Goal: Entertainment & Leisure: Consume media (video, audio)

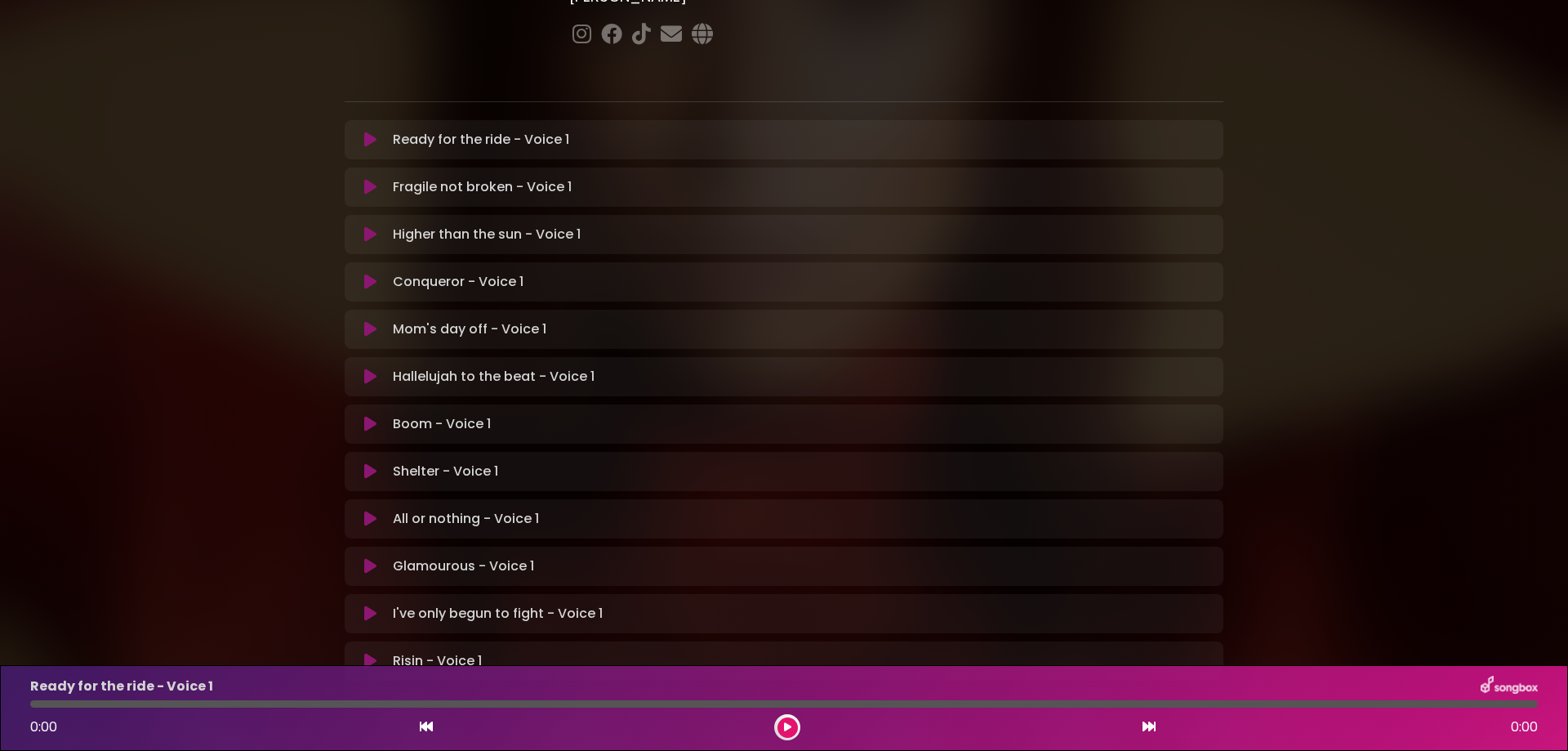
scroll to position [245, 0]
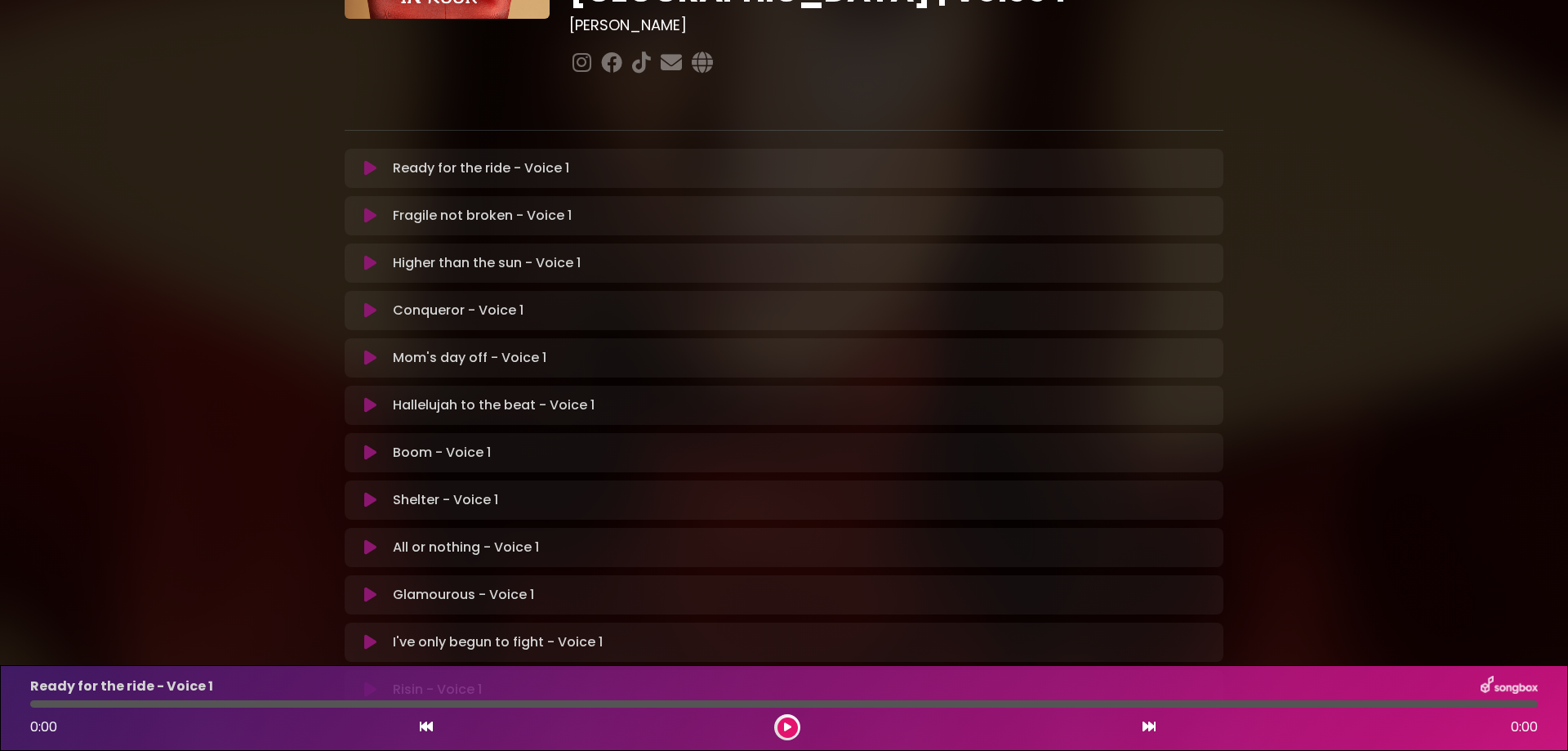
click at [378, 681] on button at bounding box center [370, 689] width 31 height 16
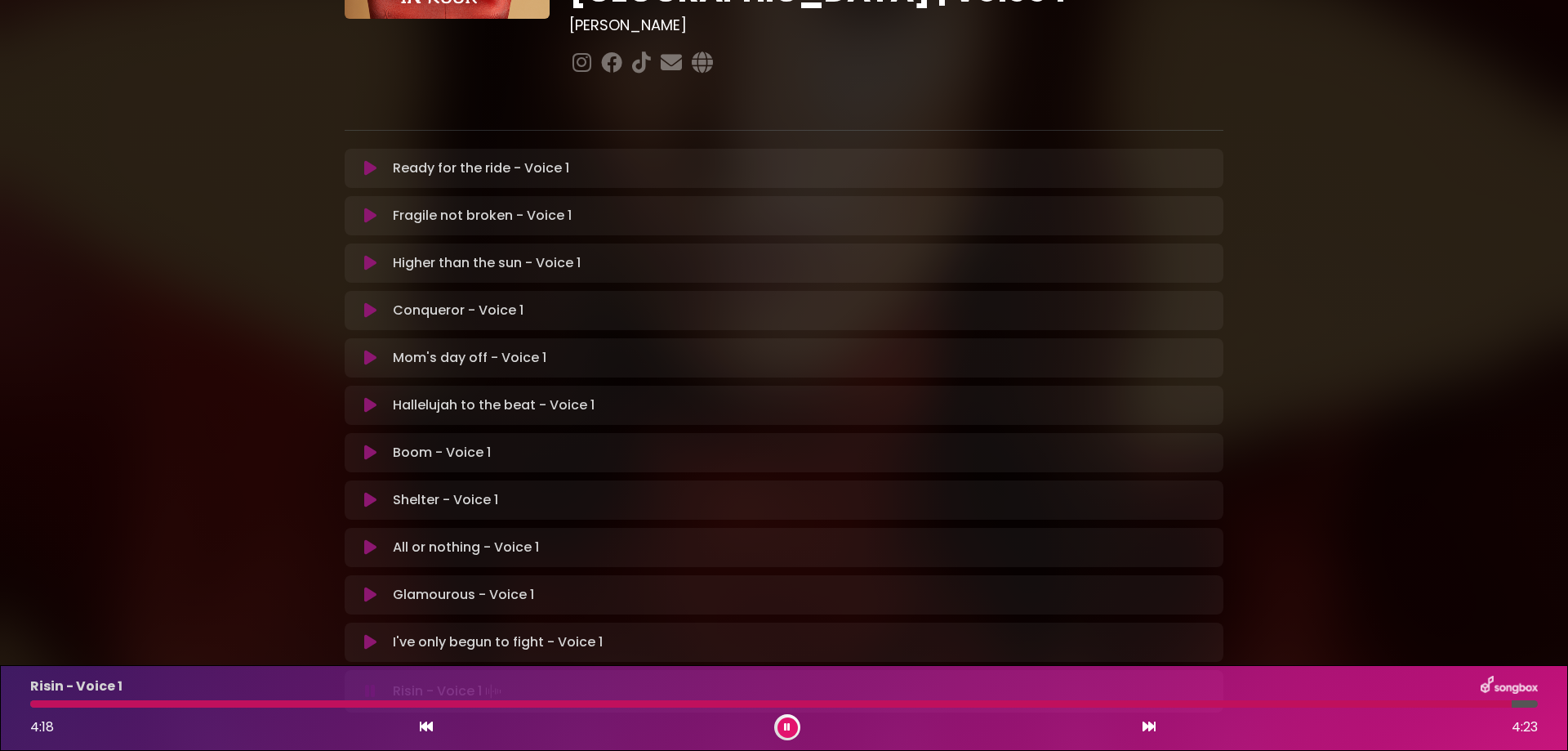
click at [398, 680] on p "Risin - Voice 1 Loading Track..." at bounding box center [449, 691] width 112 height 23
click at [416, 680] on p "Risin - Voice 1 Loading Track..." at bounding box center [437, 689] width 89 height 20
click at [787, 727] on icon at bounding box center [787, 727] width 8 height 10
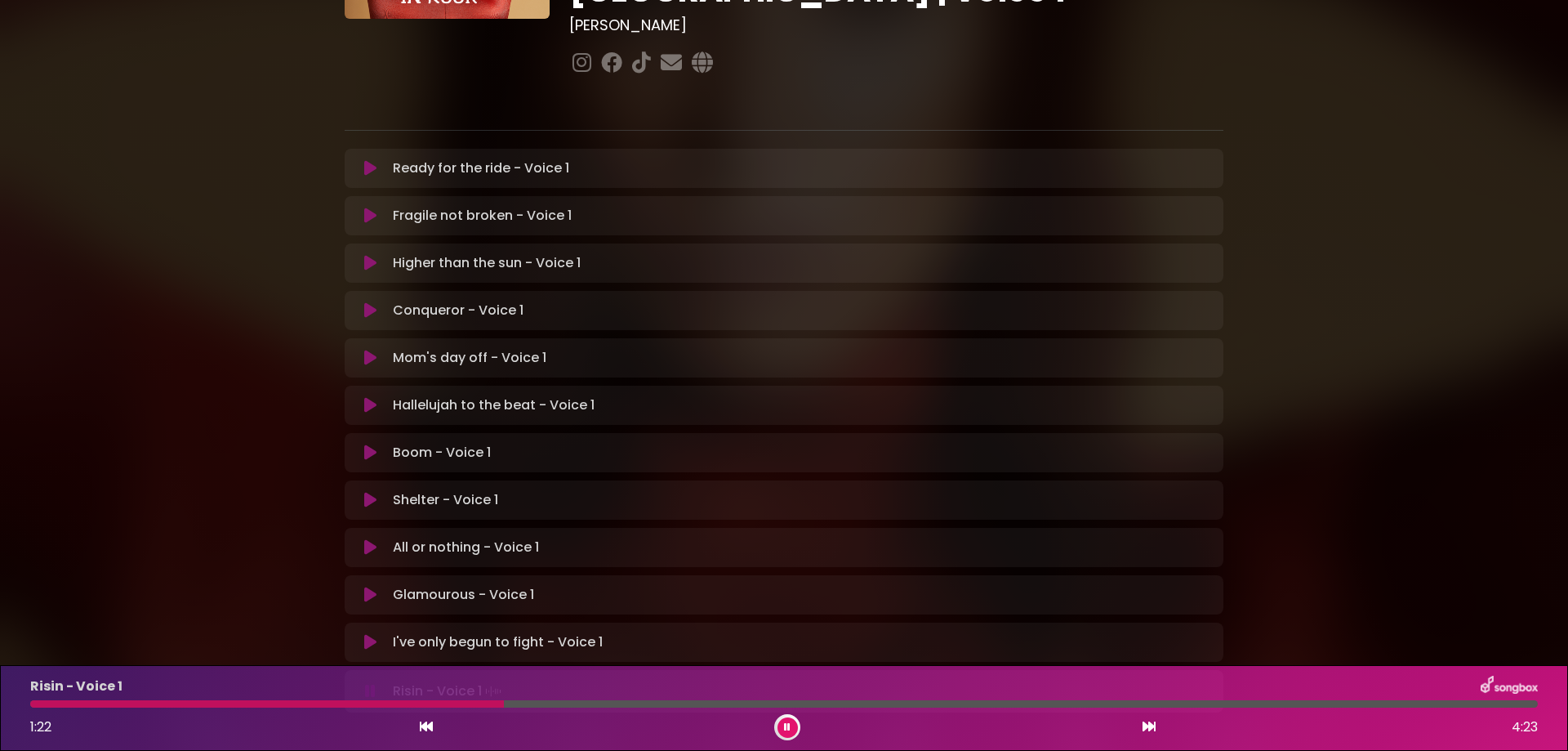
click at [47, 706] on div at bounding box center [267, 703] width 474 height 8
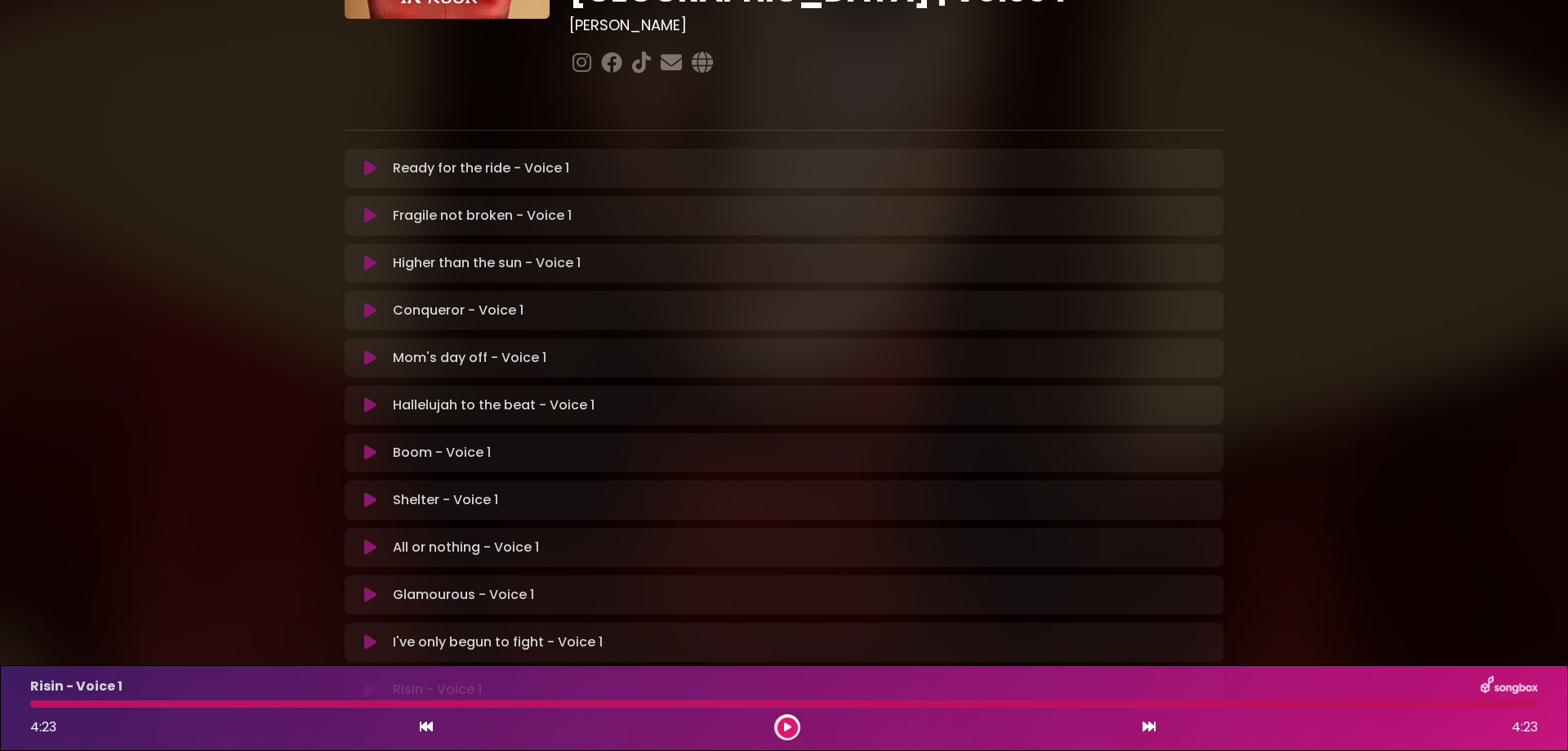
click at [414, 632] on p "I've only begun to fight - Voice 1 Loading Track..." at bounding box center [497, 641] width 210 height 20
click at [374, 634] on icon at bounding box center [370, 641] width 12 height 16
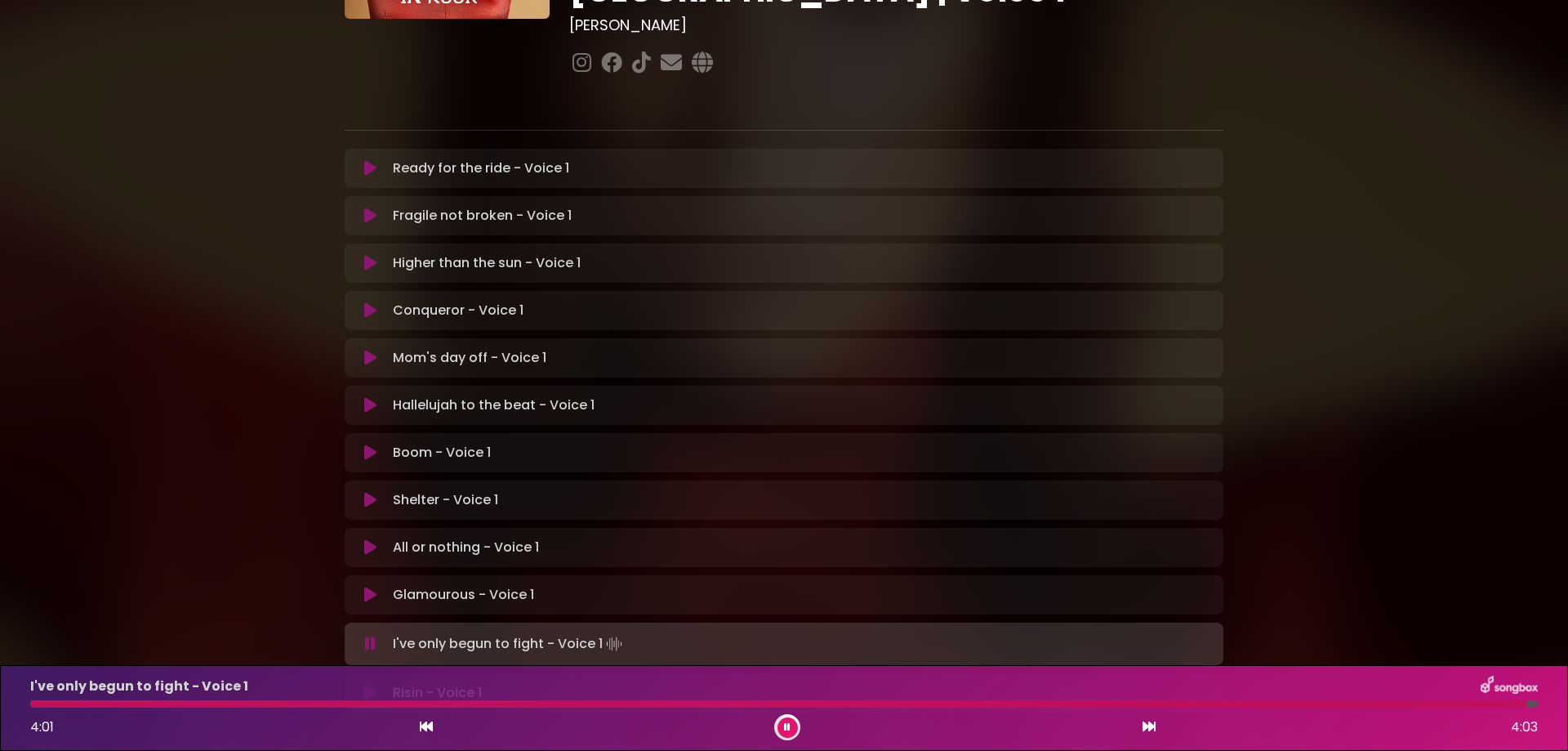
click at [39, 708] on div "I've only begun to fight - Voice 1 4:01 4:03" at bounding box center [784, 708] width 1527 height 65
click at [44, 702] on div at bounding box center [781, 703] width 1502 height 8
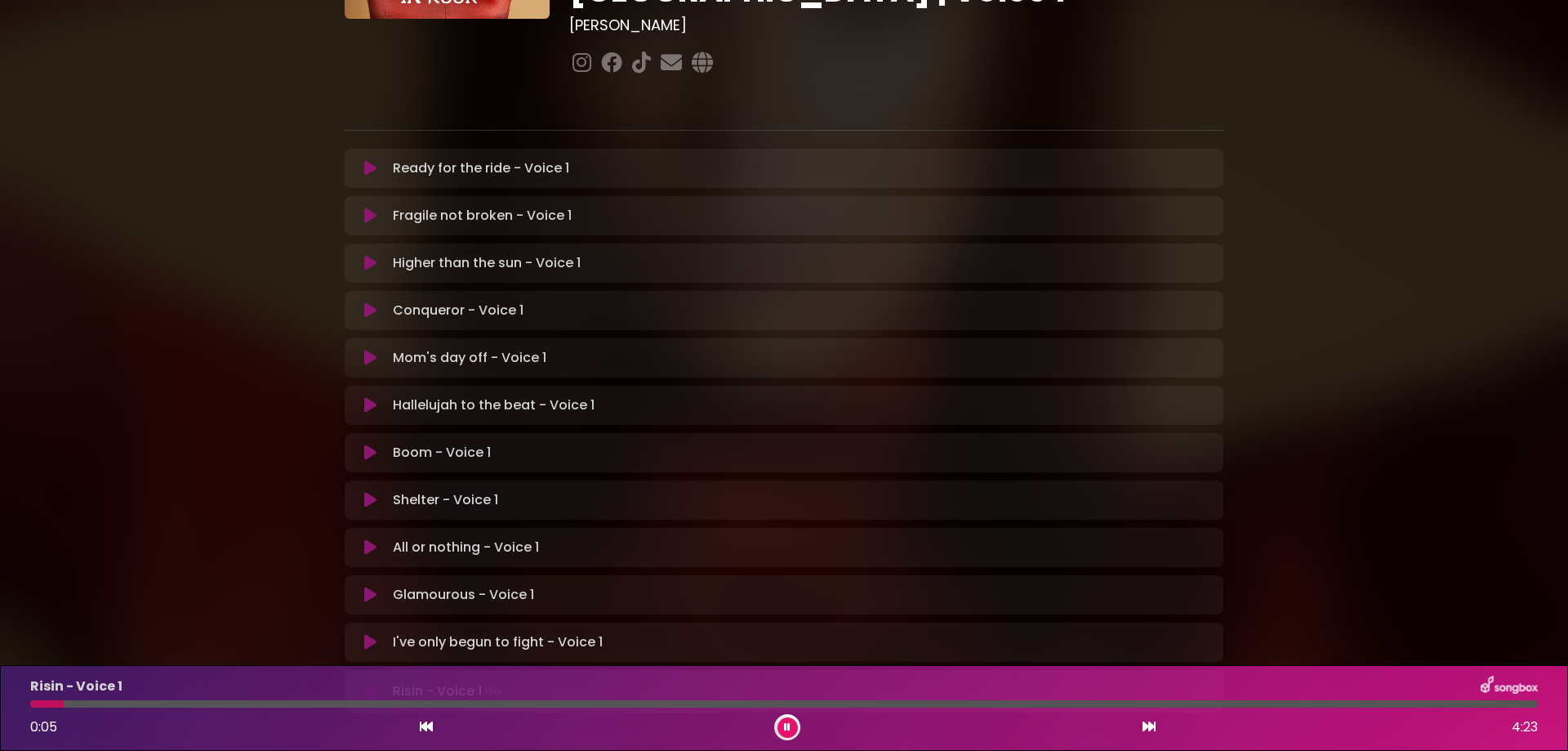
click at [367, 587] on icon at bounding box center [370, 595] width 12 height 16
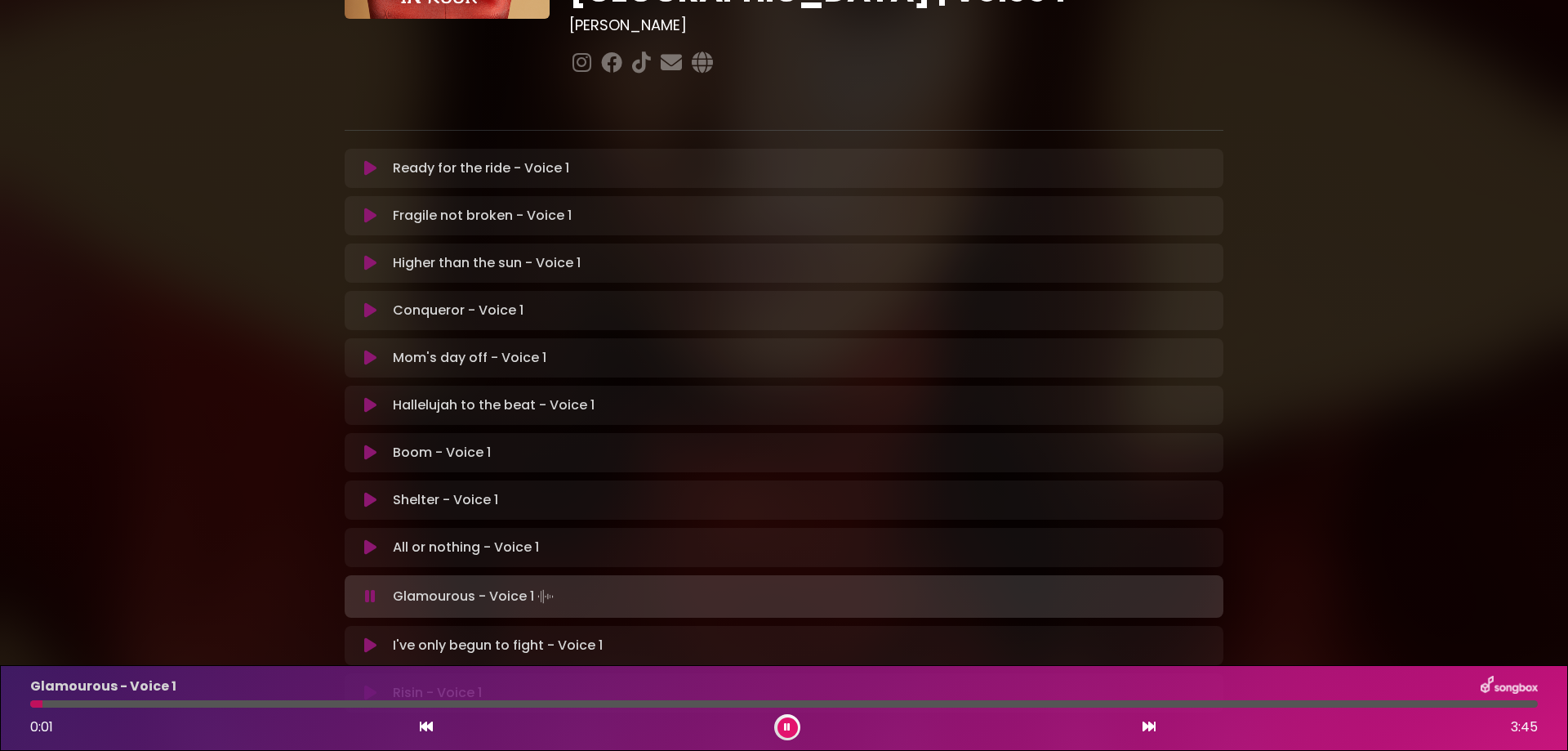
click at [783, 728] on button at bounding box center [787, 727] width 20 height 20
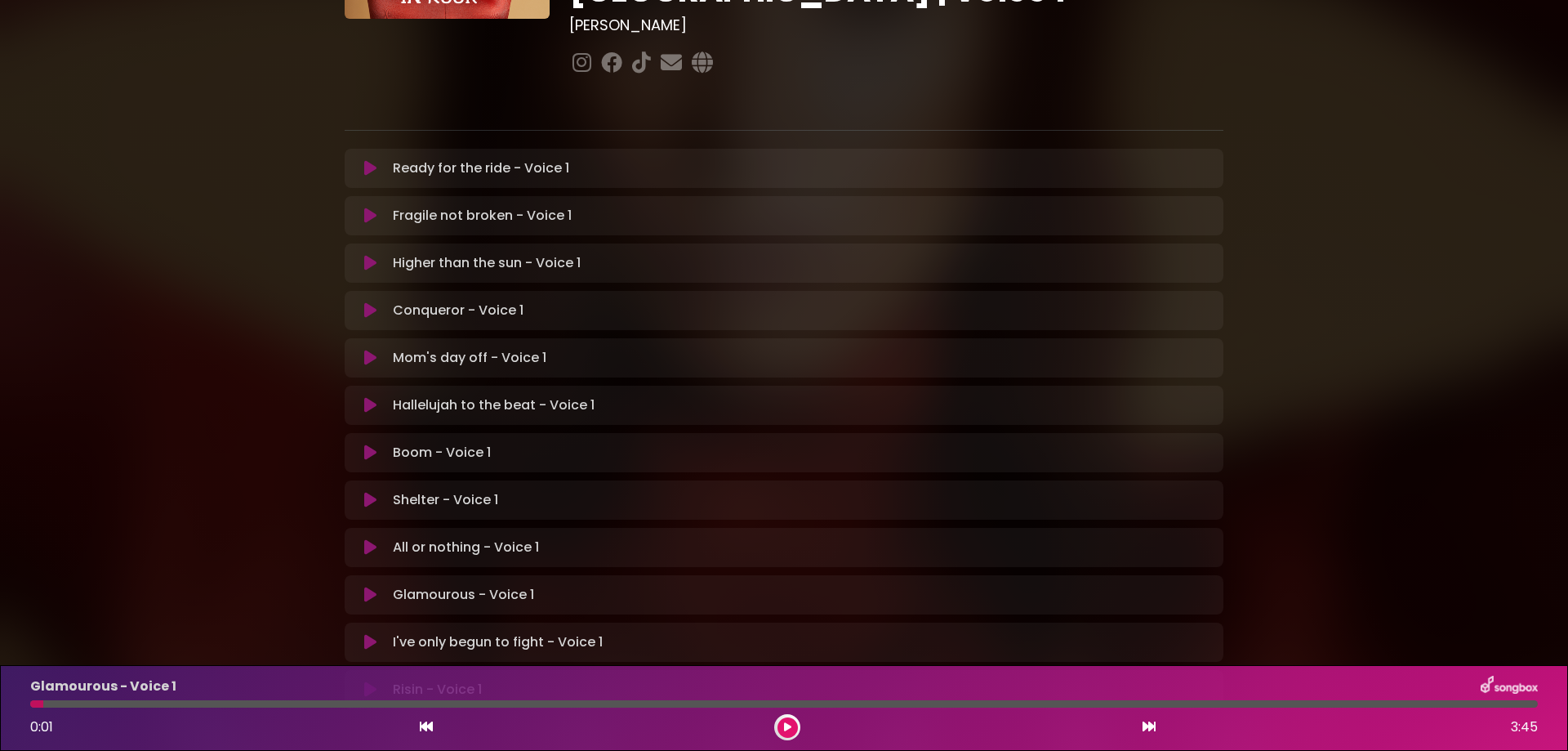
click at [365, 492] on icon at bounding box center [370, 499] width 12 height 16
click at [373, 492] on icon at bounding box center [370, 499] width 12 height 16
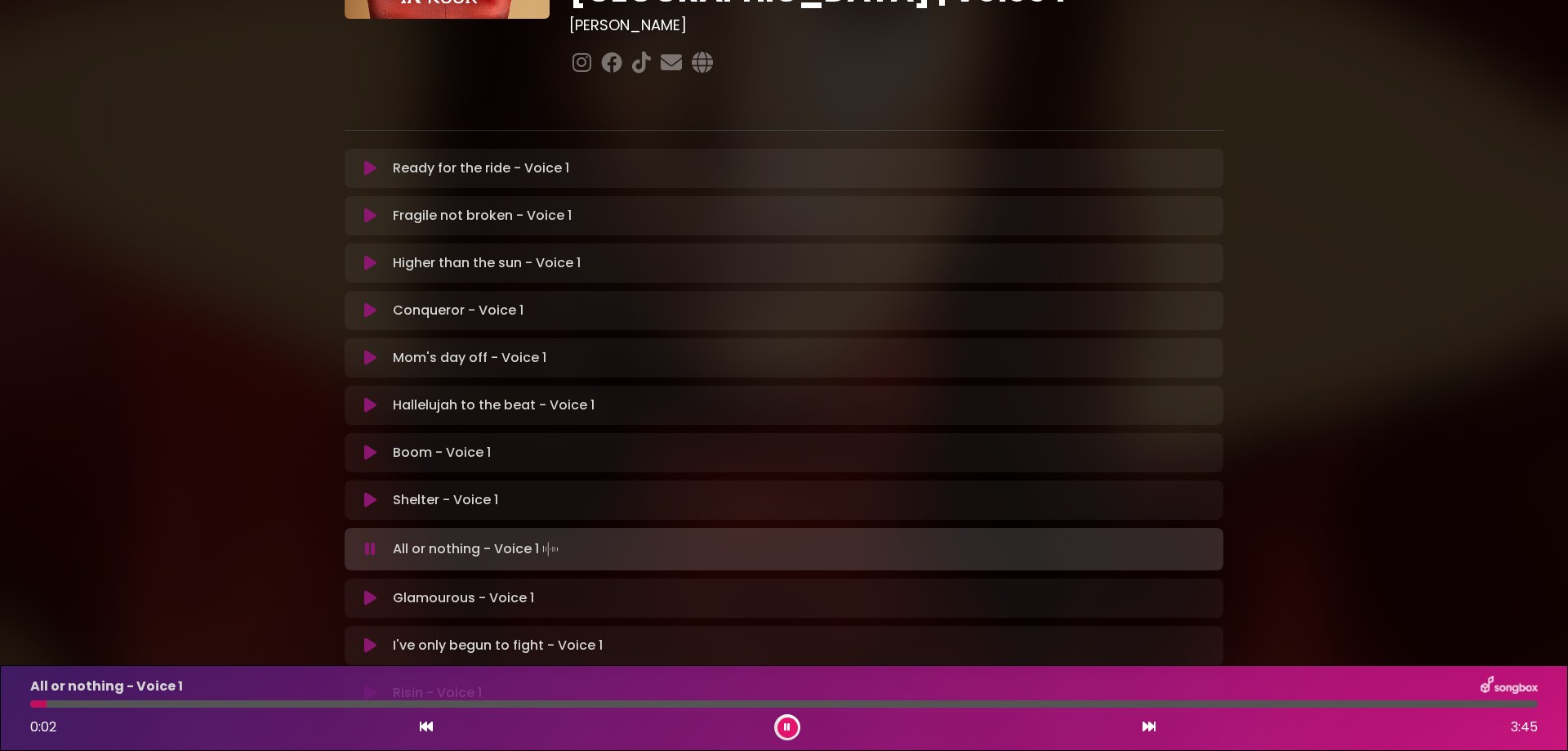
click at [784, 729] on icon at bounding box center [787, 727] width 7 height 10
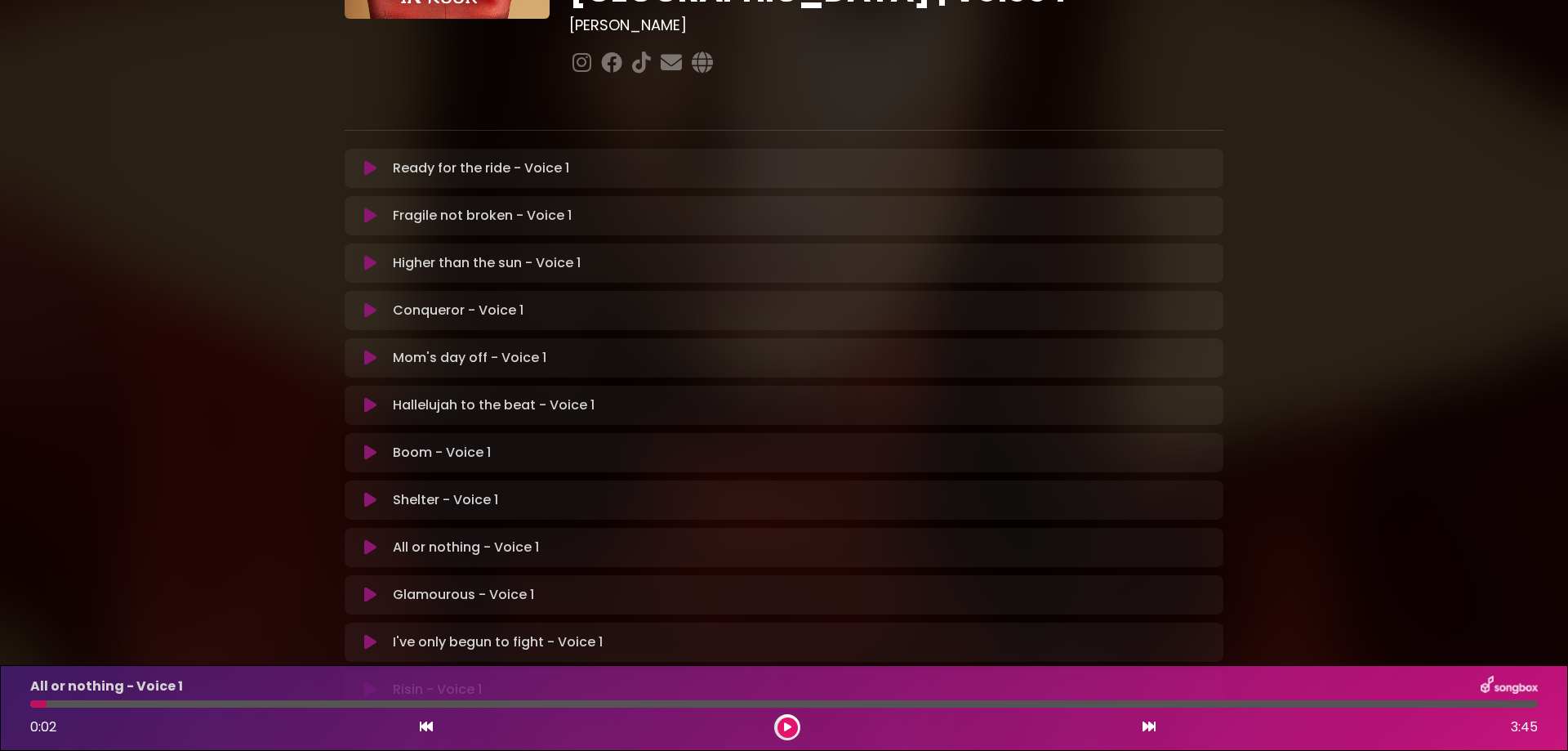
click at [368, 492] on icon at bounding box center [370, 499] width 12 height 16
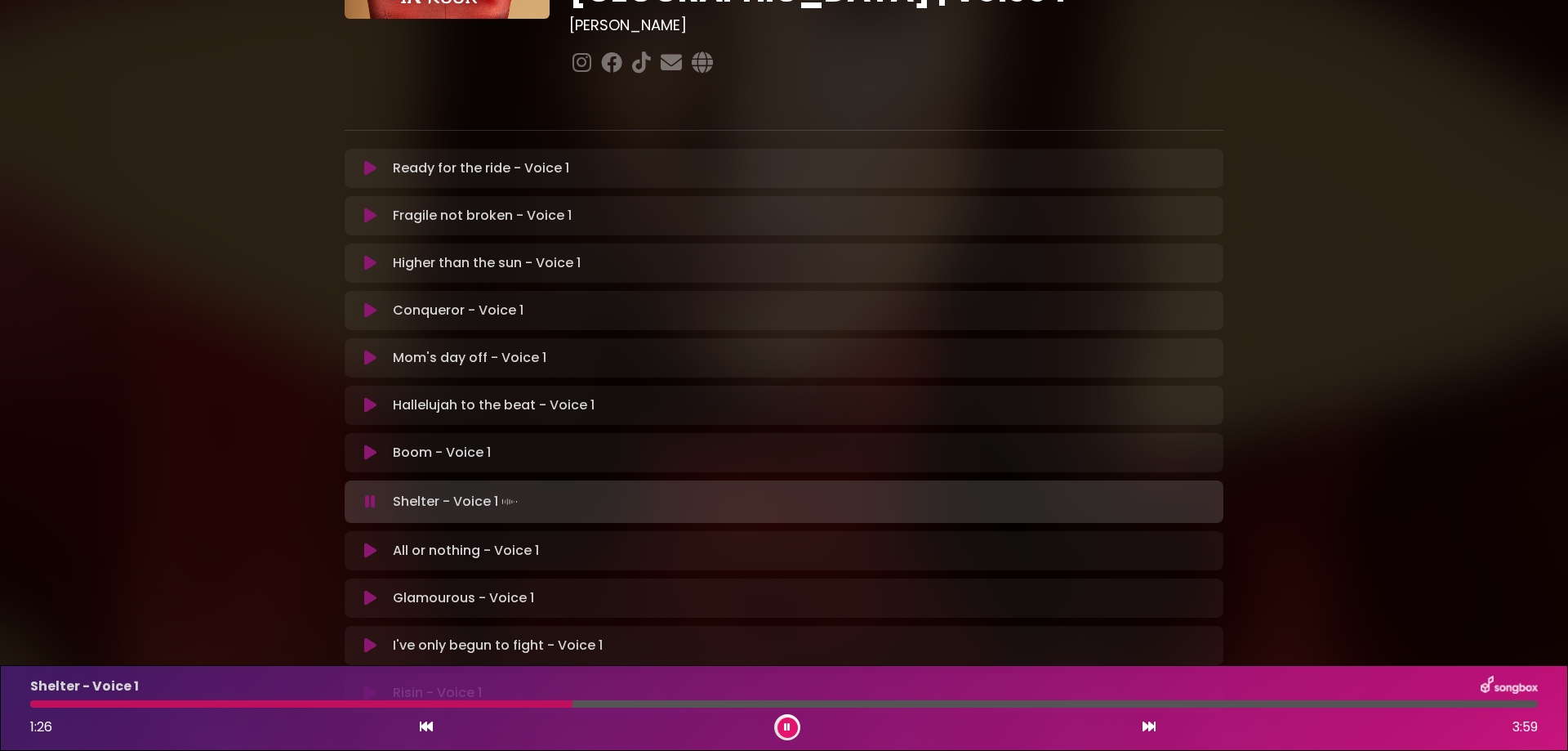
click at [429, 707] on div at bounding box center [302, 703] width 543 height 8
click at [461, 708] on div "Shelter - Voice 1 1:21 3:59" at bounding box center [784, 708] width 1527 height 65
click at [461, 702] on div at bounding box center [291, 703] width 521 height 8
click at [496, 701] on div at bounding box center [287, 703] width 512 height 8
click at [474, 703] on div at bounding box center [275, 703] width 489 height 8
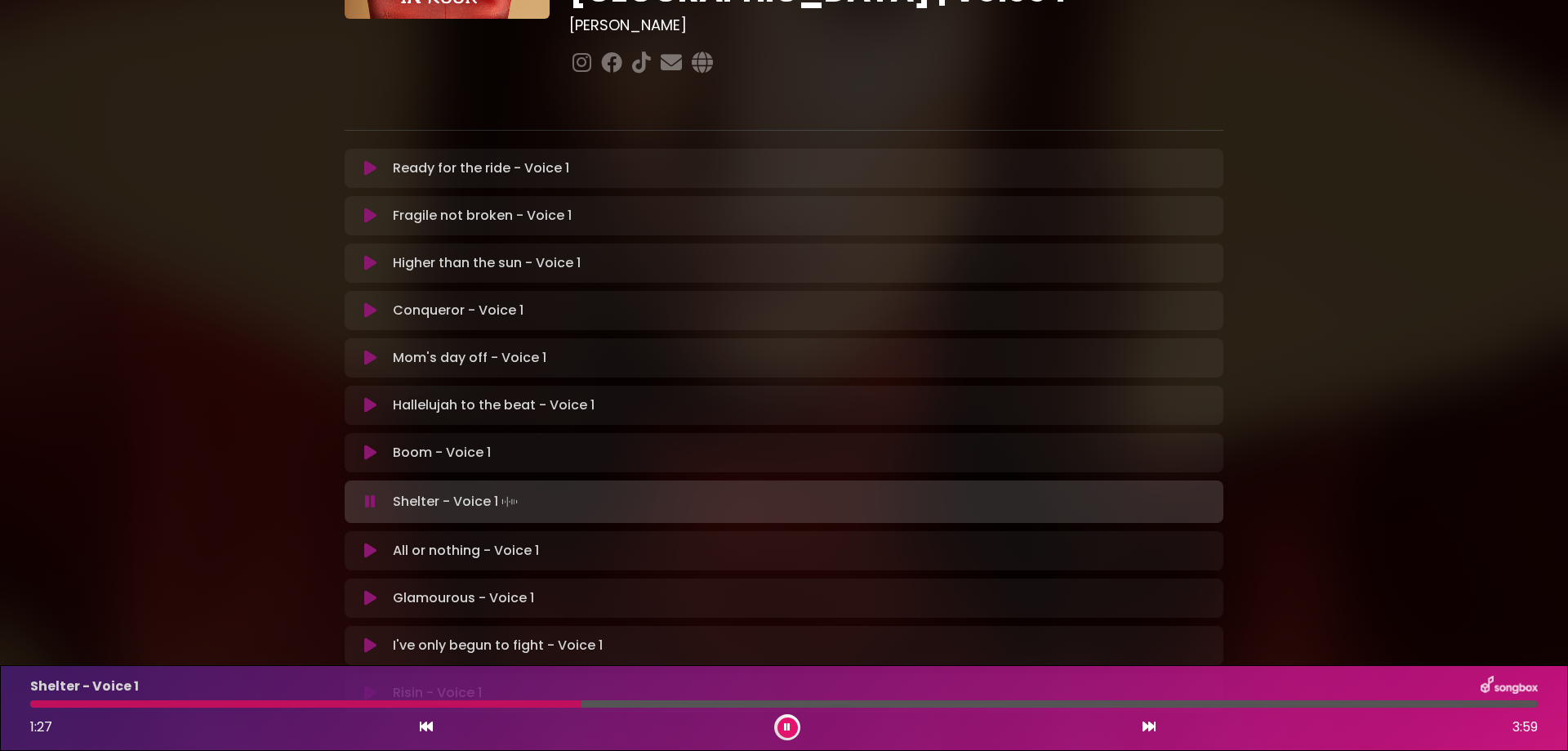
click at [325, 704] on div at bounding box center [306, 703] width 551 height 8
click at [275, 707] on div at bounding box center [190, 703] width 318 height 8
click at [212, 703] on div at bounding box center [164, 703] width 268 height 8
click at [549, 704] on div at bounding box center [317, 703] width 573 height 8
click at [509, 702] on div at bounding box center [318, 703] width 576 height 8
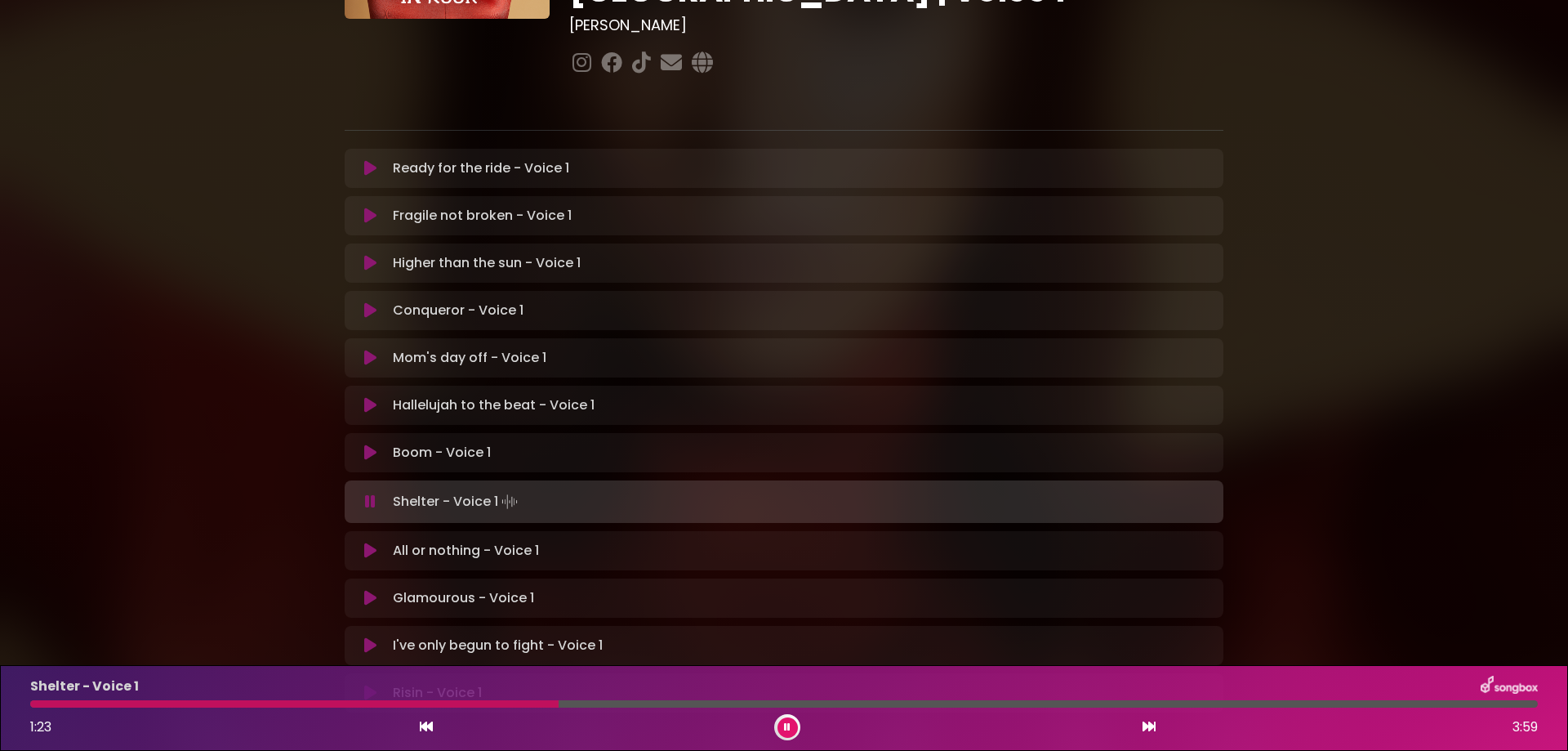
click at [462, 704] on div at bounding box center [294, 703] width 528 height 8
click at [89, 706] on div at bounding box center [502, 703] width 942 height 8
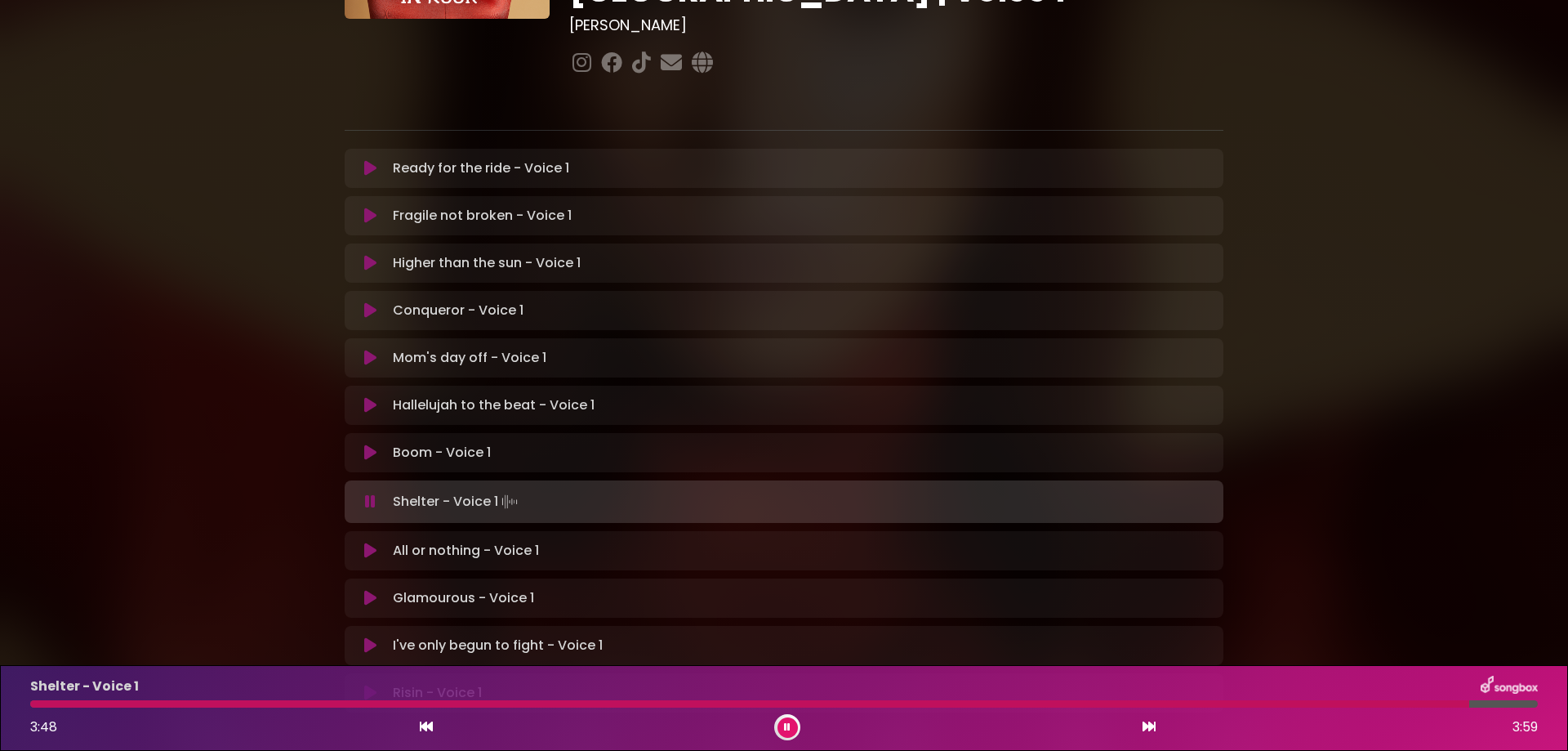
click at [1109, 704] on div at bounding box center [750, 703] width 1439 height 8
click at [412, 348] on p "Mom's day off - Voice 1 Loading Track..." at bounding box center [469, 357] width 154 height 20
click at [370, 493] on icon at bounding box center [370, 501] width 10 height 16
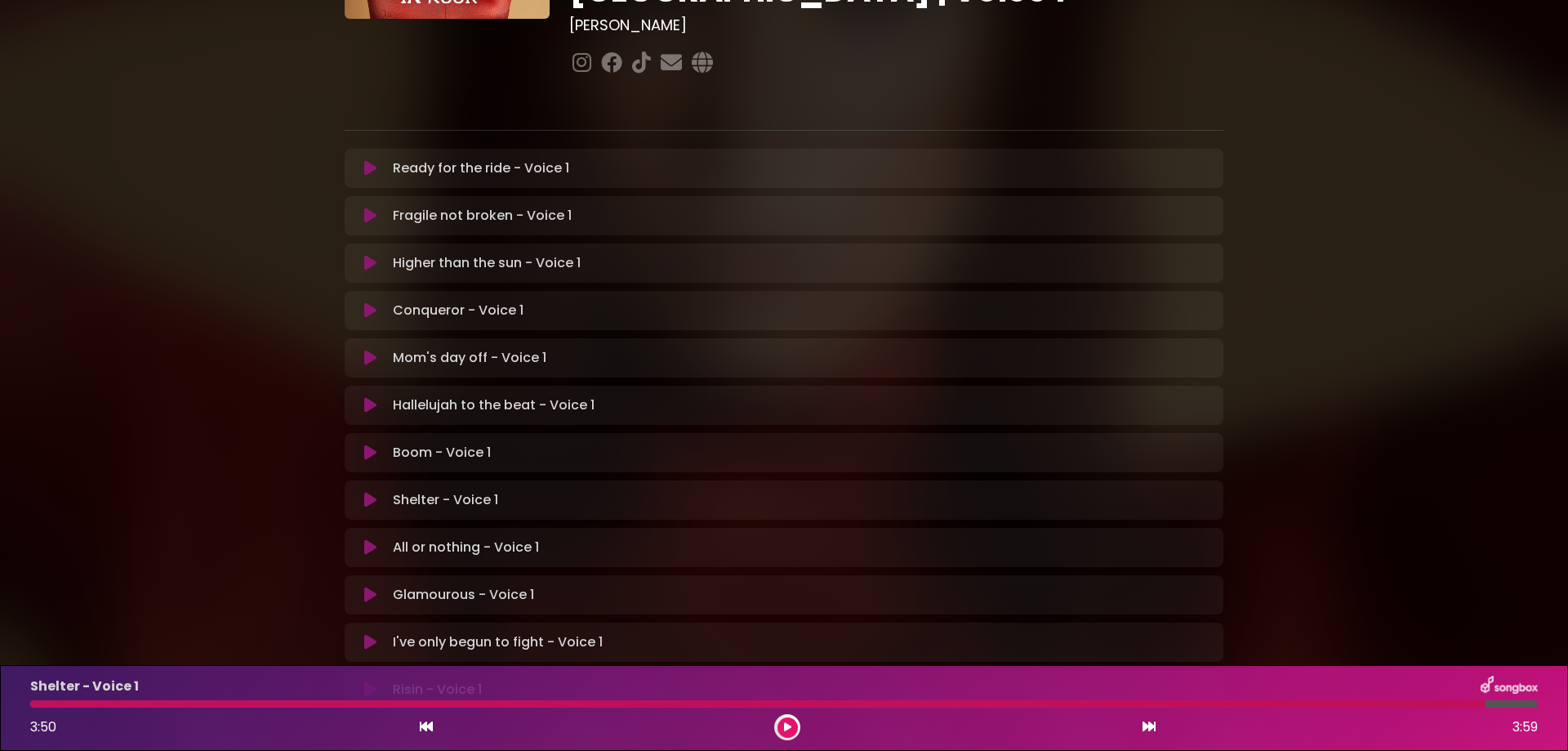
click at [367, 350] on icon at bounding box center [370, 357] width 12 height 16
click at [375, 350] on icon at bounding box center [370, 357] width 12 height 16
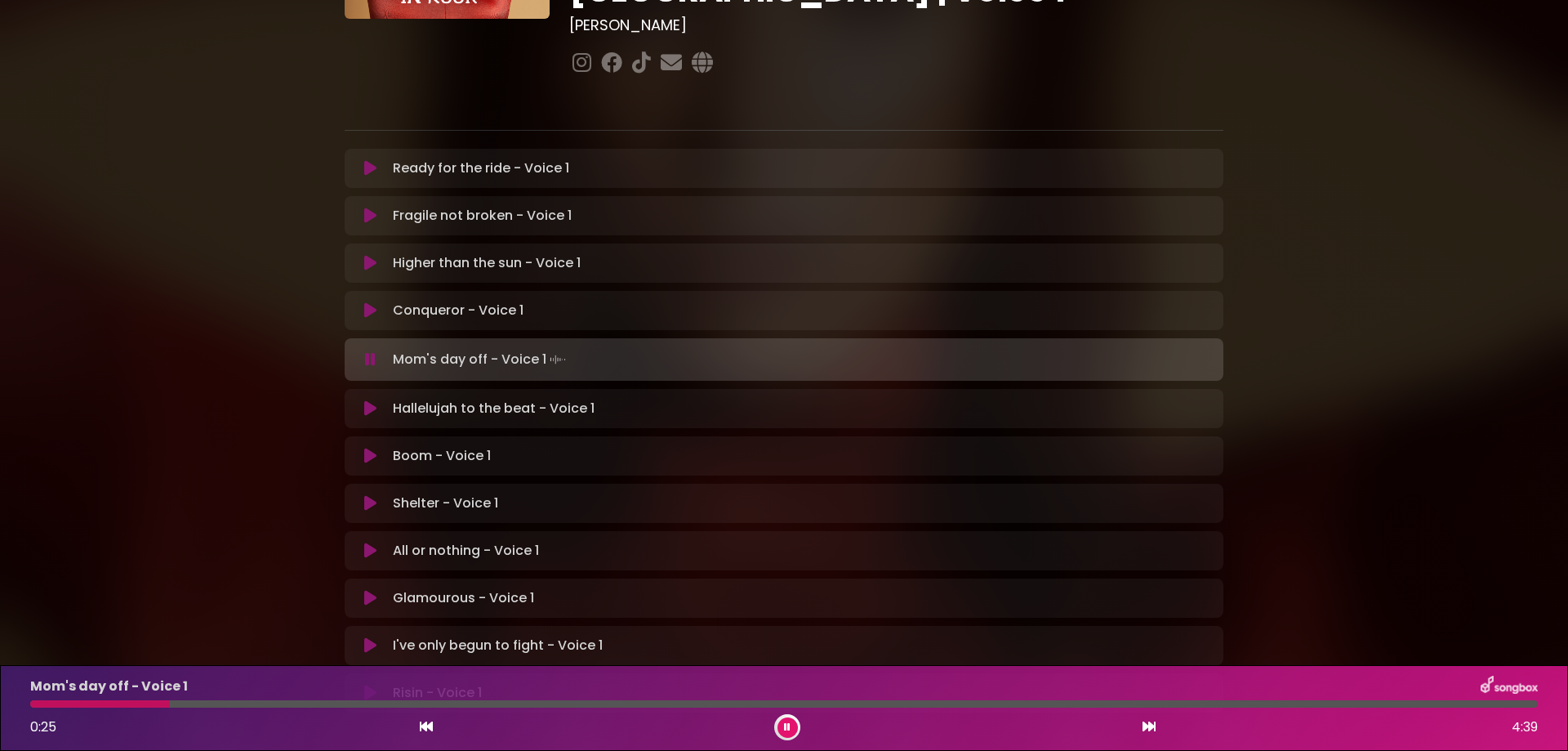
click at [787, 725] on icon at bounding box center [787, 727] width 7 height 10
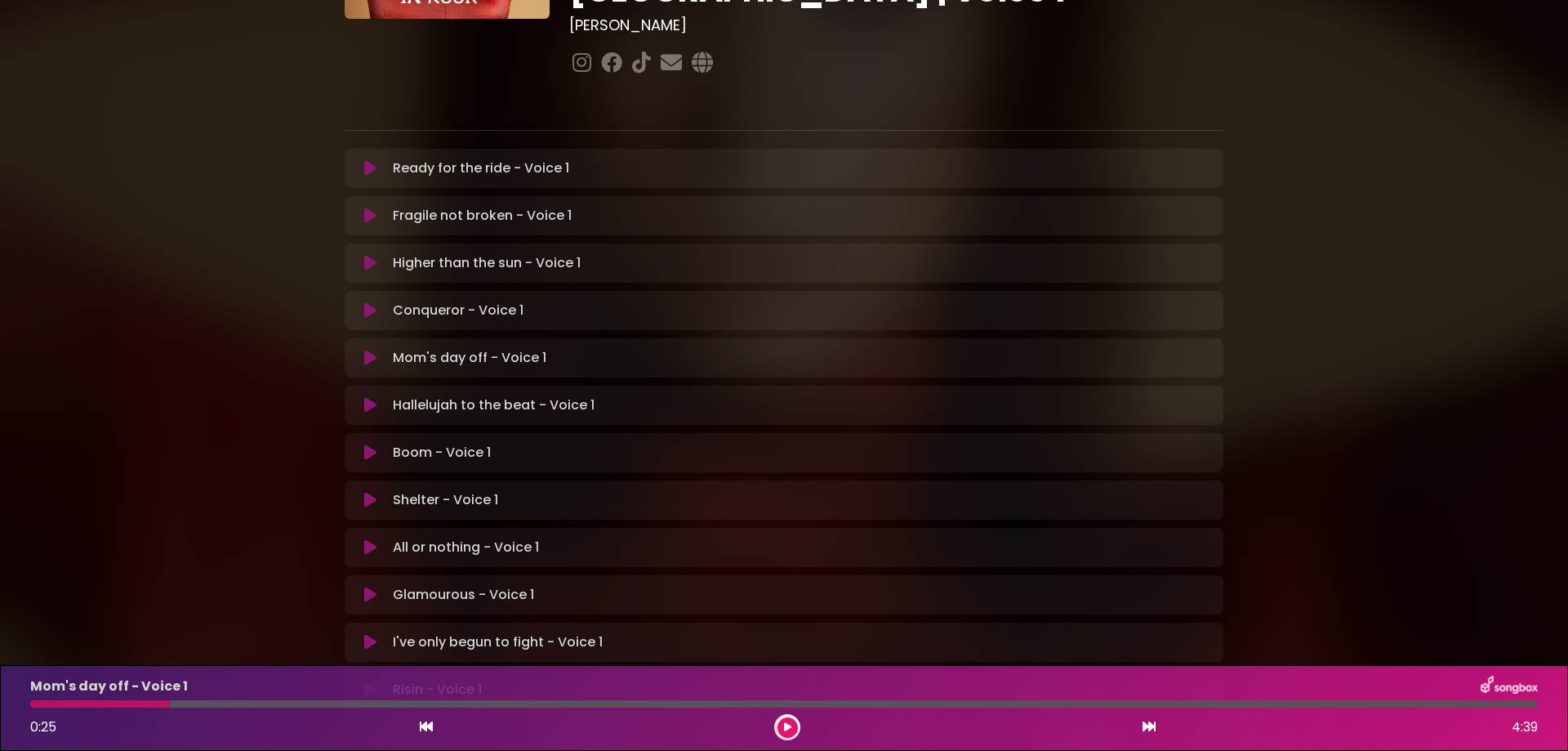
click at [50, 708] on div "Mom's day off - Voice 1 0:25 4:39" at bounding box center [784, 708] width 1527 height 65
click at [54, 706] on div at bounding box center [100, 703] width 139 height 8
click at [790, 724] on icon at bounding box center [787, 727] width 8 height 10
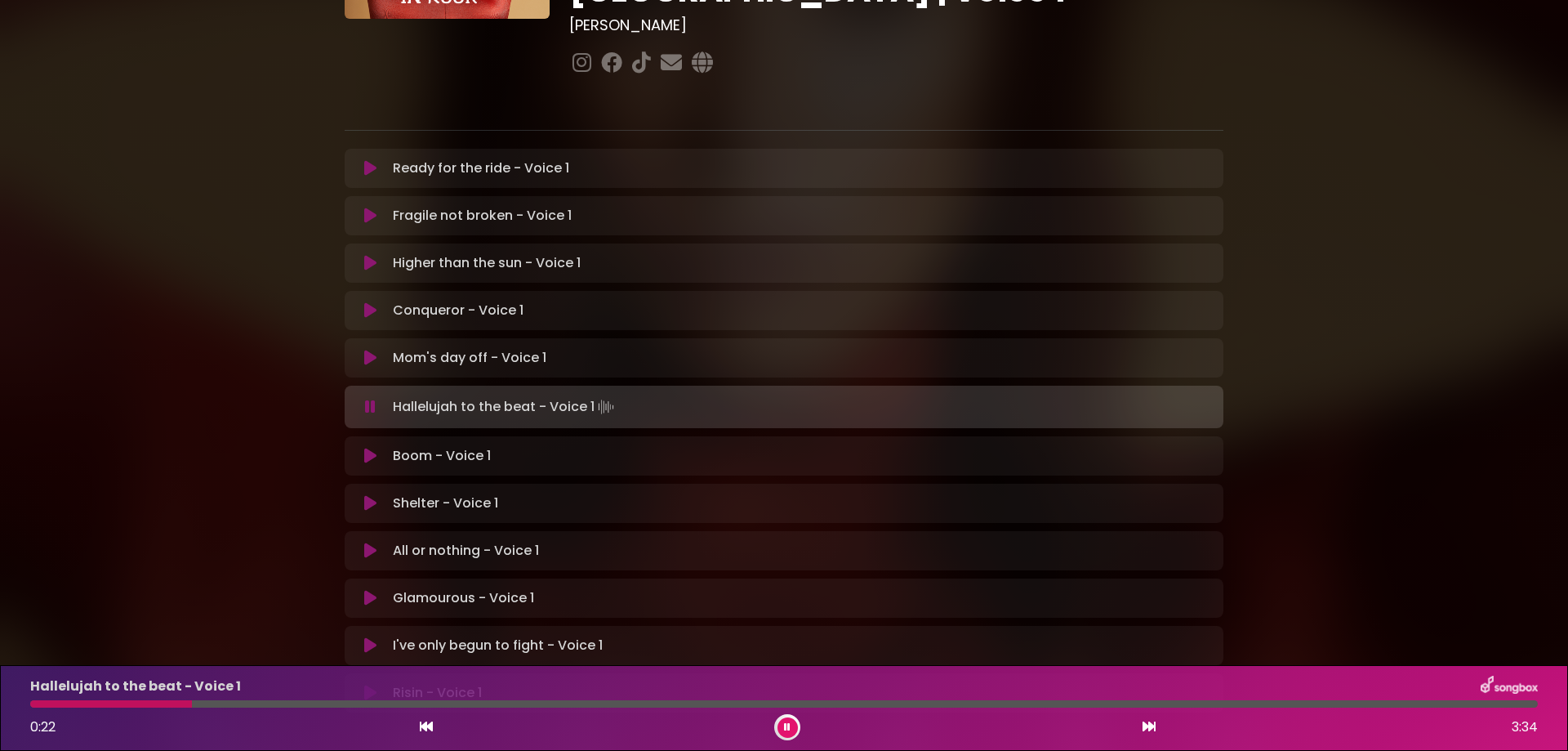
click at [788, 730] on icon at bounding box center [787, 727] width 7 height 10
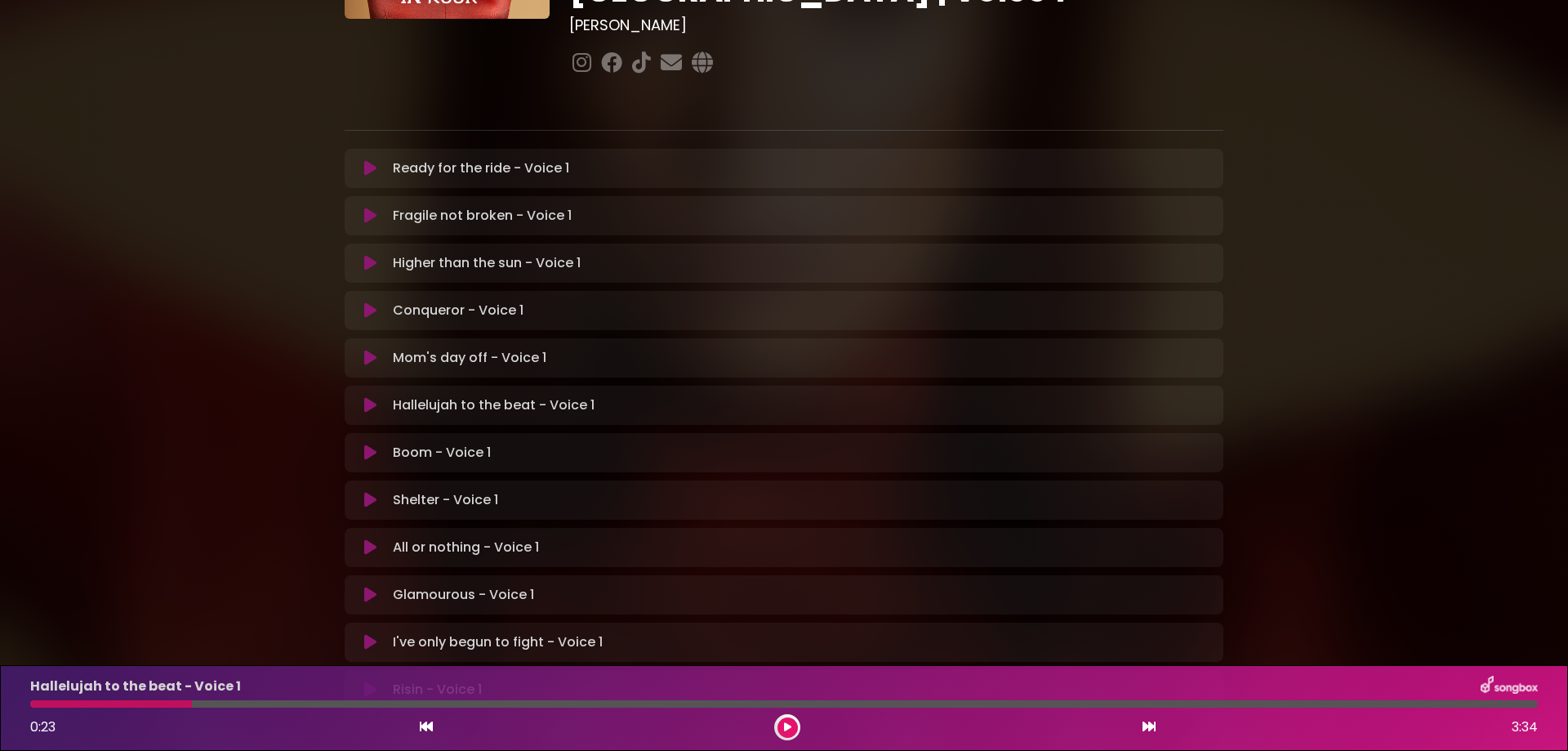
click at [788, 730] on icon at bounding box center [787, 727] width 8 height 10
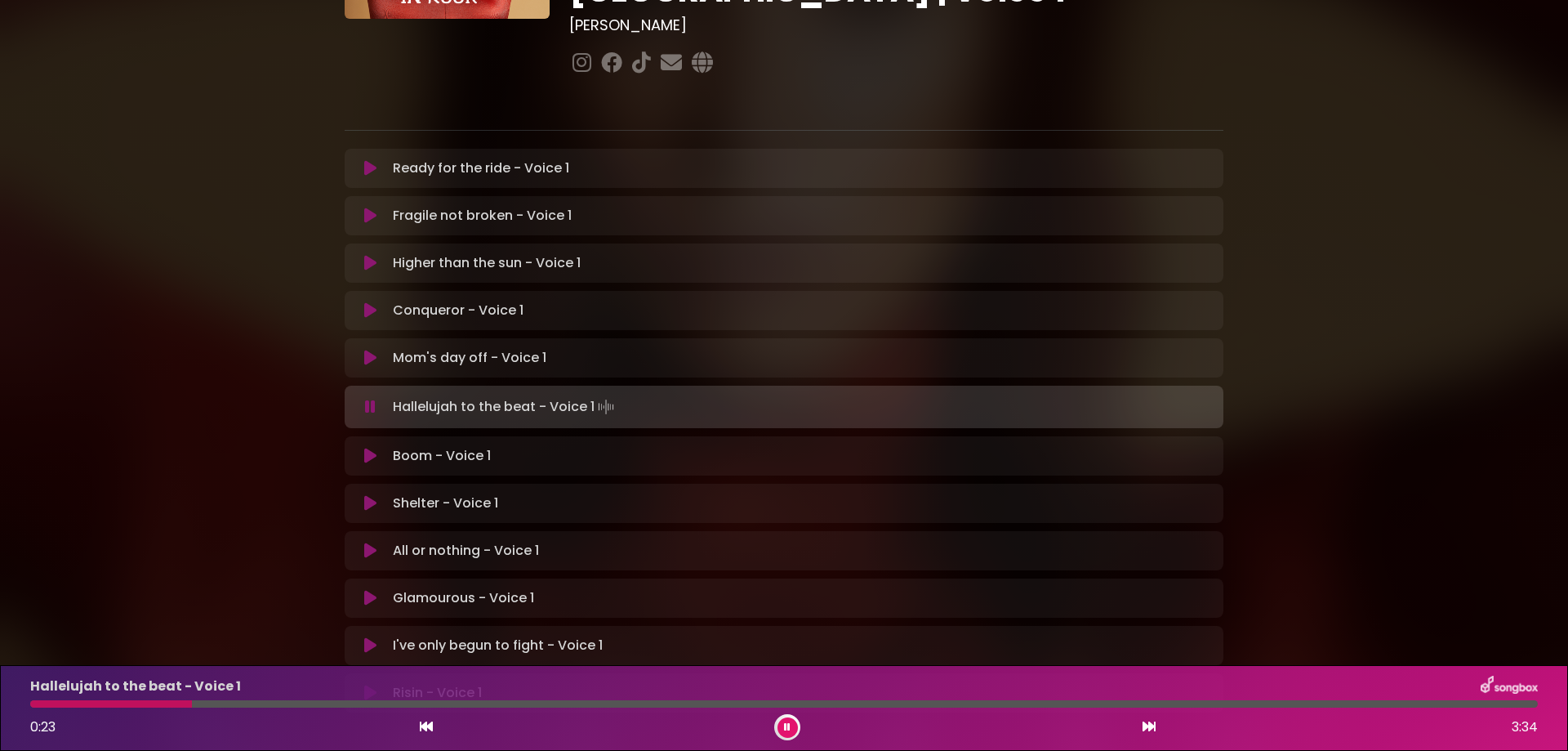
click at [788, 730] on icon at bounding box center [787, 727] width 7 height 10
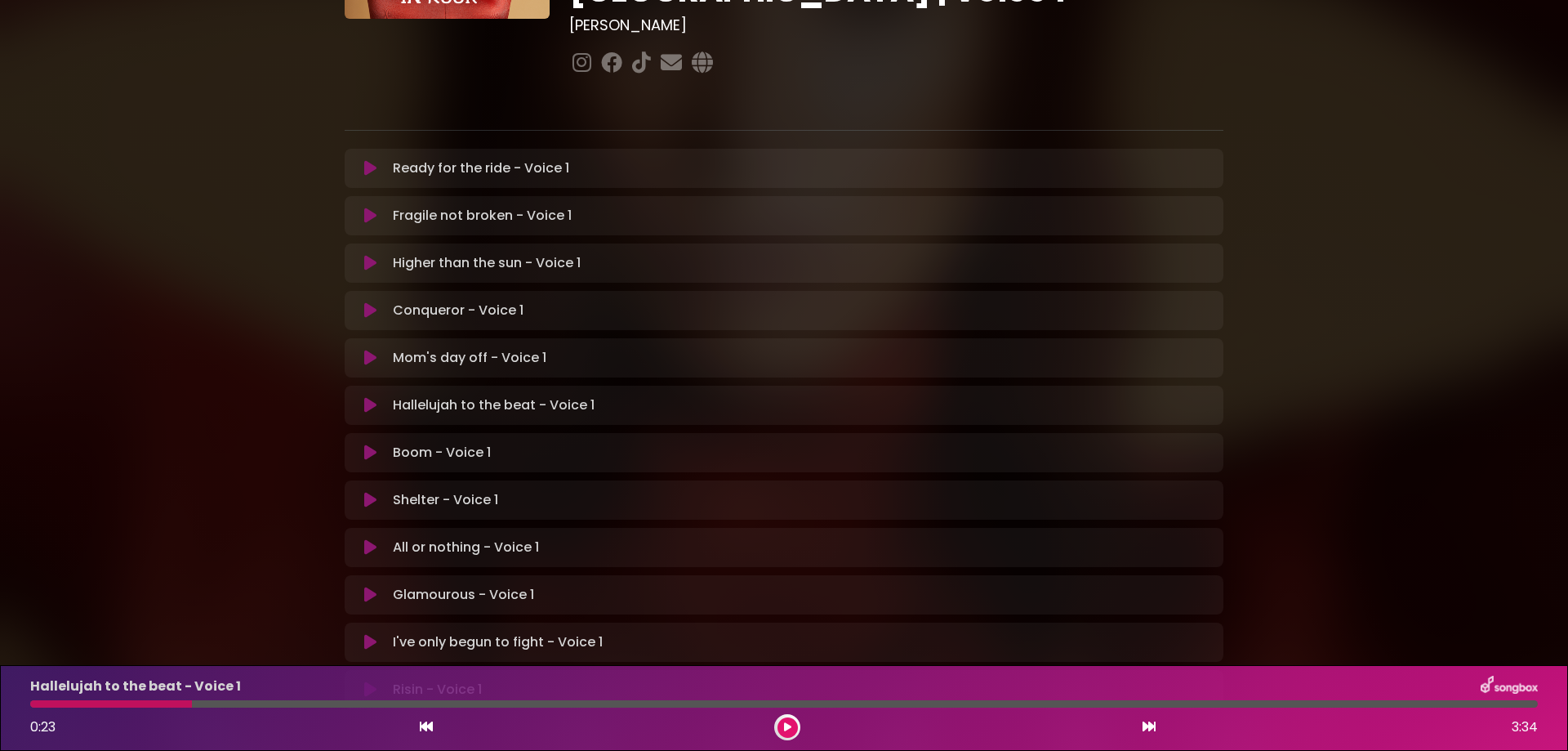
click at [777, 717] on button at bounding box center [787, 727] width 20 height 20
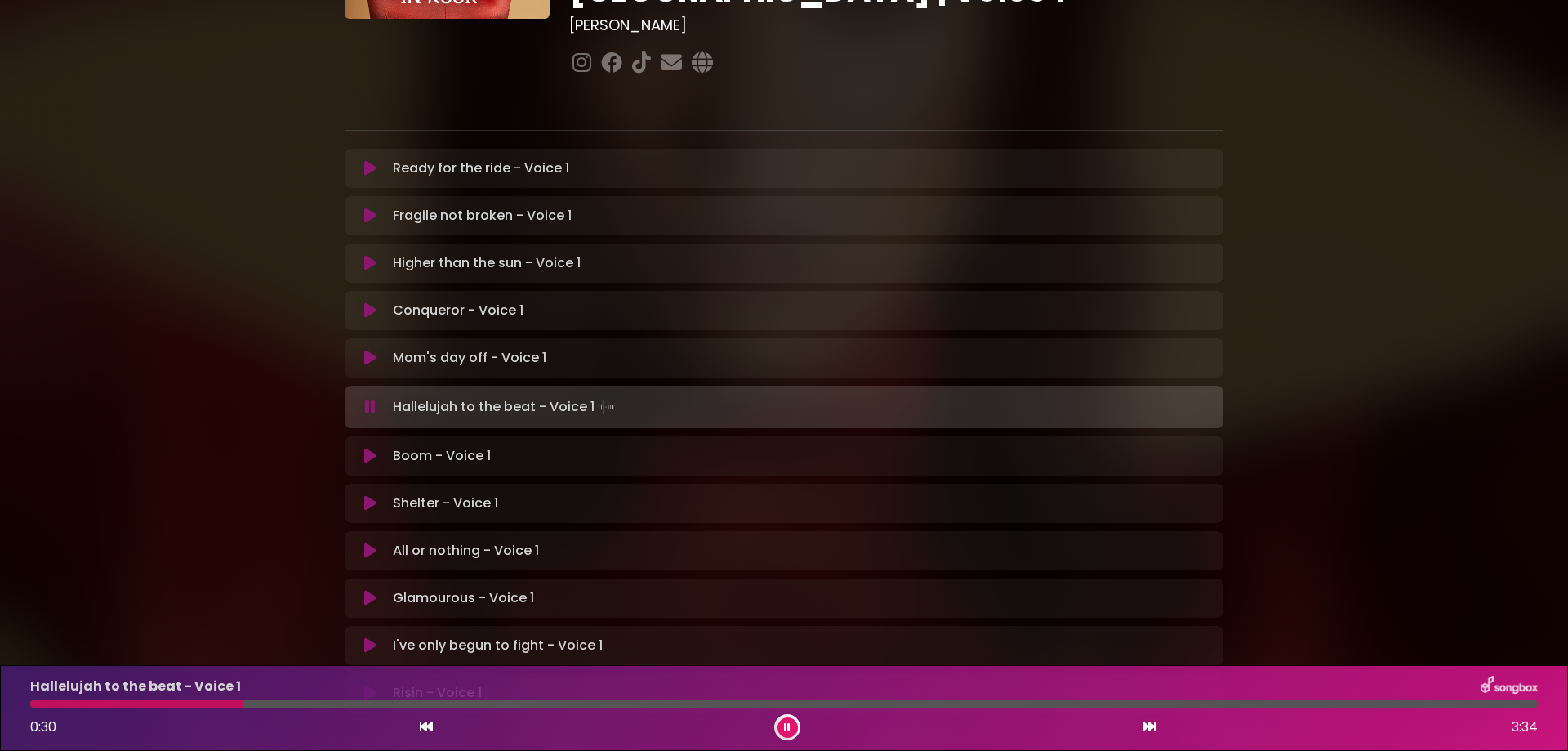
click at [423, 348] on p "Mom's day off - Voice 1 Loading Track..." at bounding box center [469, 357] width 154 height 20
click at [367, 350] on icon at bounding box center [370, 357] width 12 height 16
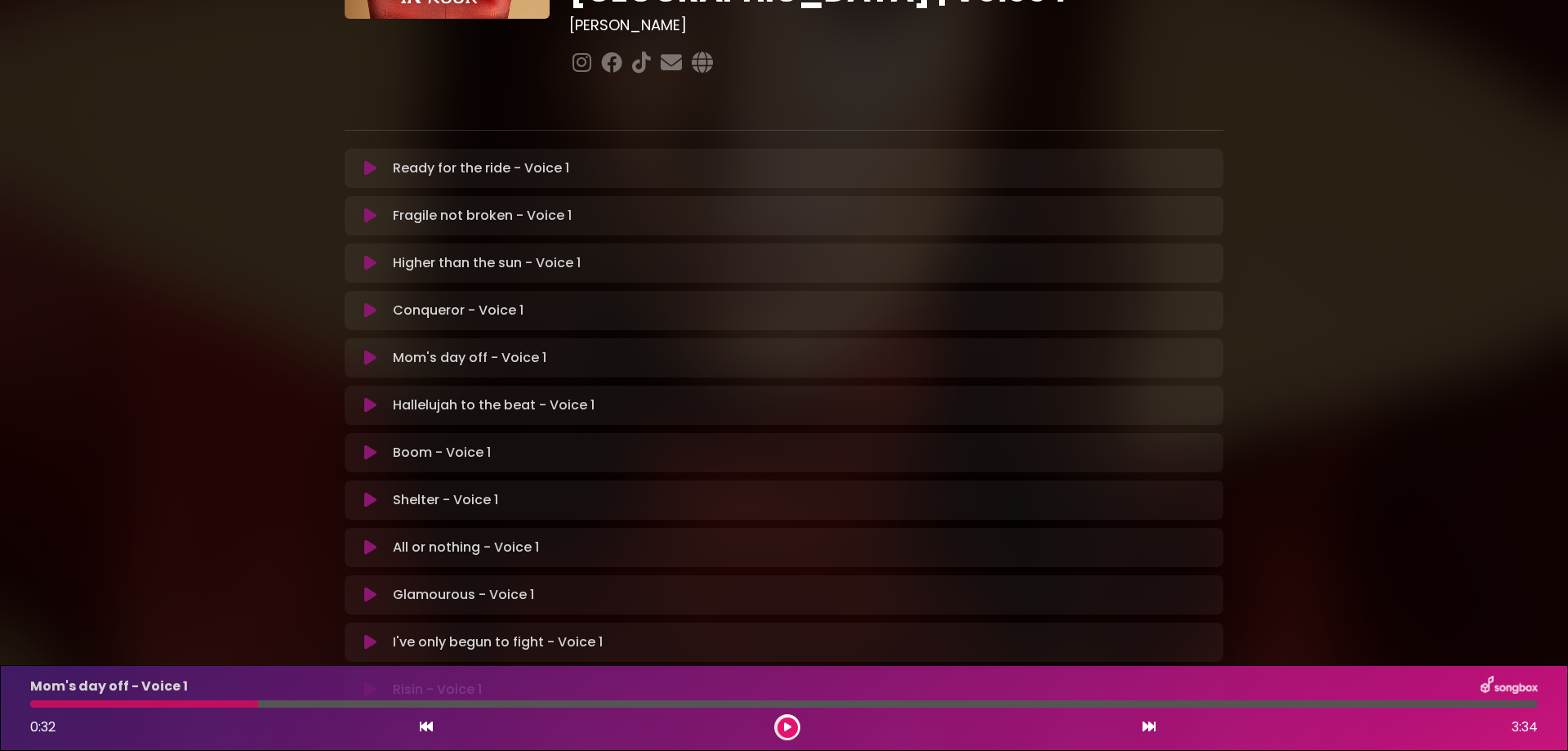
click at [416, 348] on p "Mom's day off - Voice 1 Loading Track..." at bounding box center [469, 357] width 154 height 20
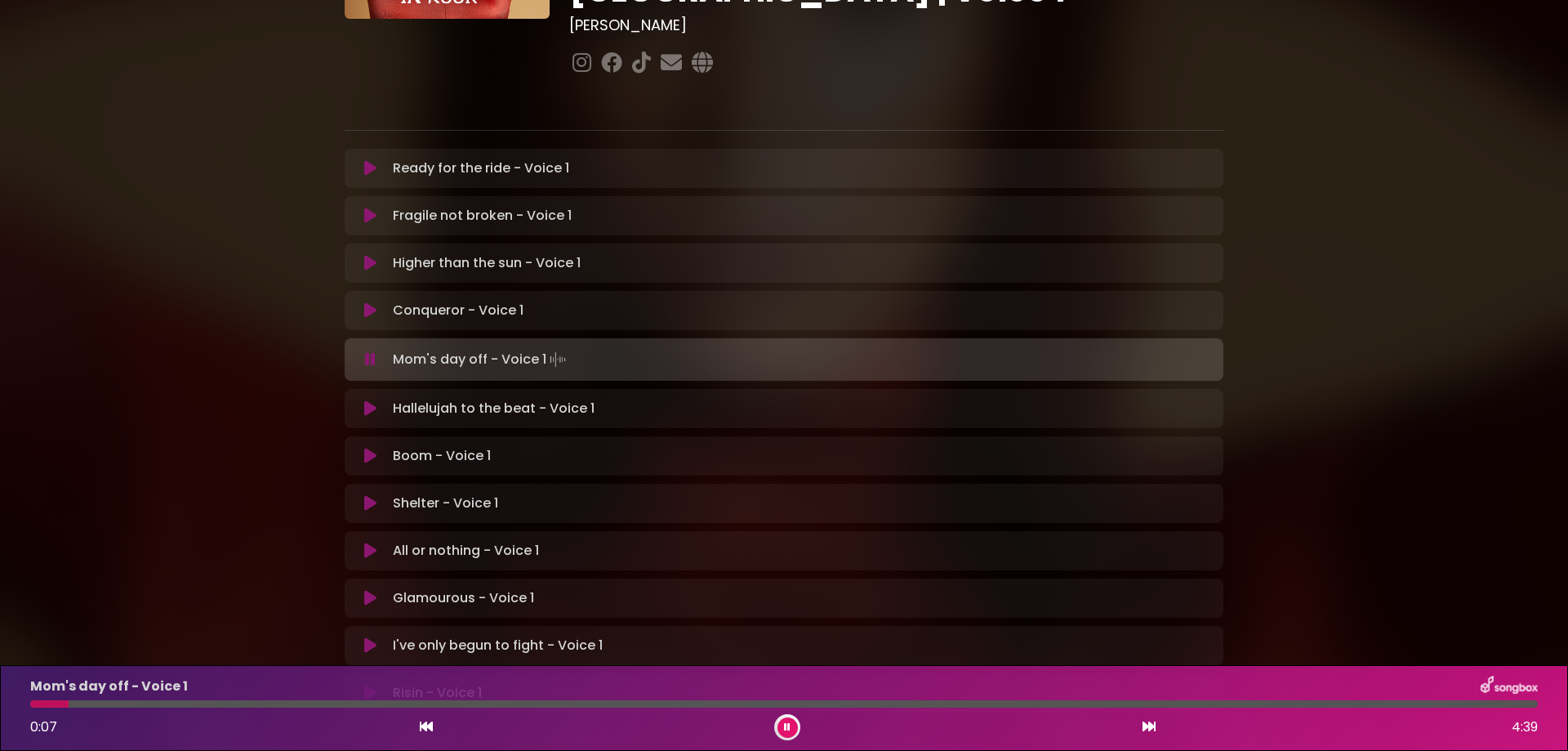
click at [350, 700] on div at bounding box center [784, 703] width 1508 height 8
click at [619, 701] on div at bounding box center [784, 703] width 1508 height 8
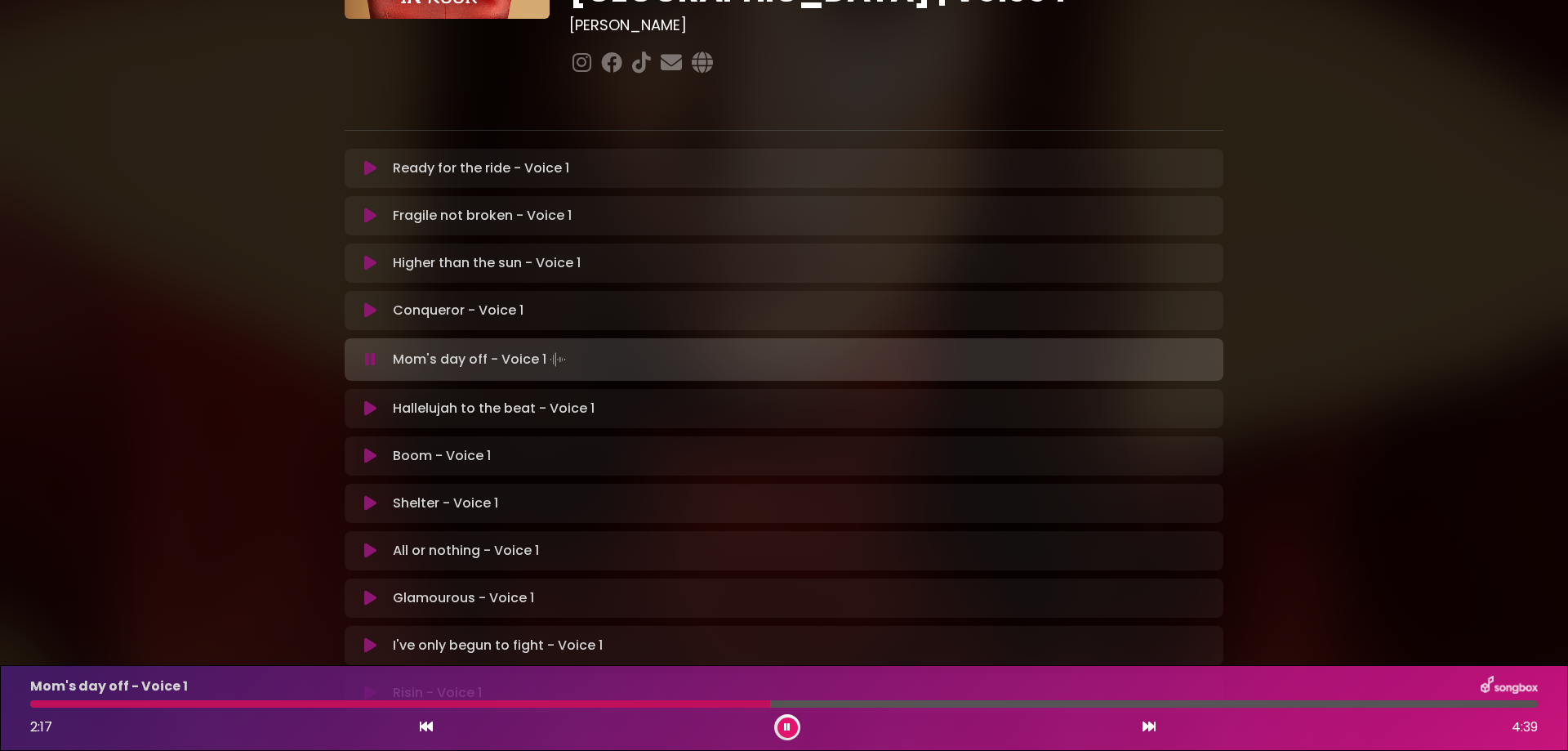
click at [1108, 699] on div "Mom's day off - Voice 1 2:17 4:39" at bounding box center [784, 708] width 1527 height 65
click at [1088, 700] on div at bounding box center [784, 703] width 1508 height 8
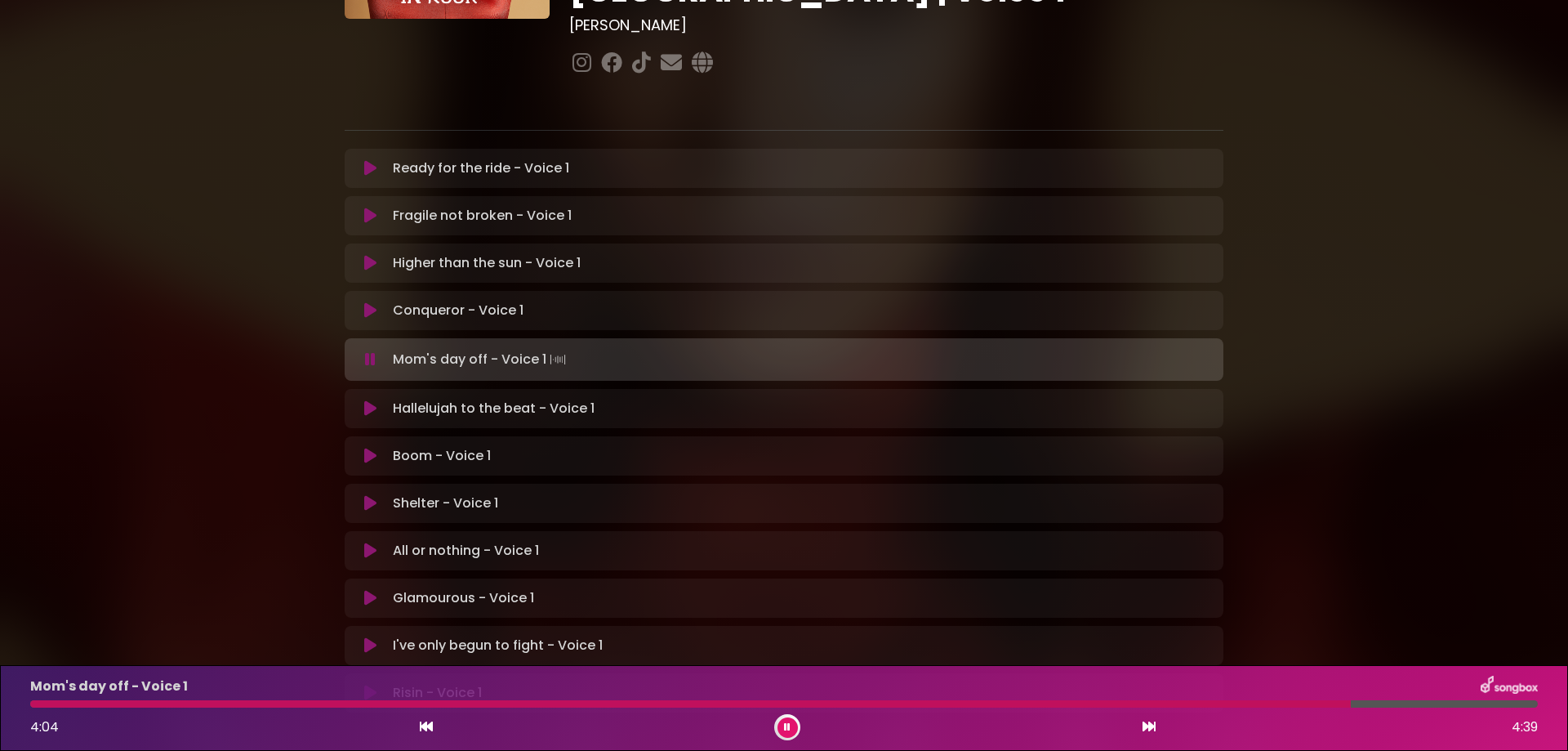
click at [787, 733] on button at bounding box center [787, 727] width 20 height 20
